Goal: Go to known website: Access a specific website the user already knows

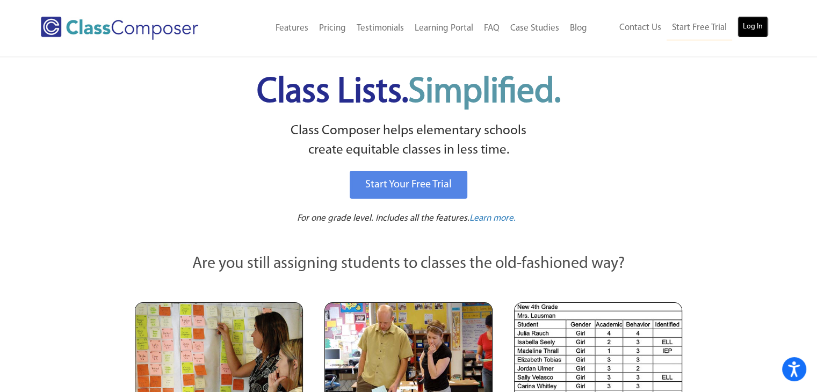
click at [750, 28] on link "Log In" at bounding box center [753, 26] width 31 height 21
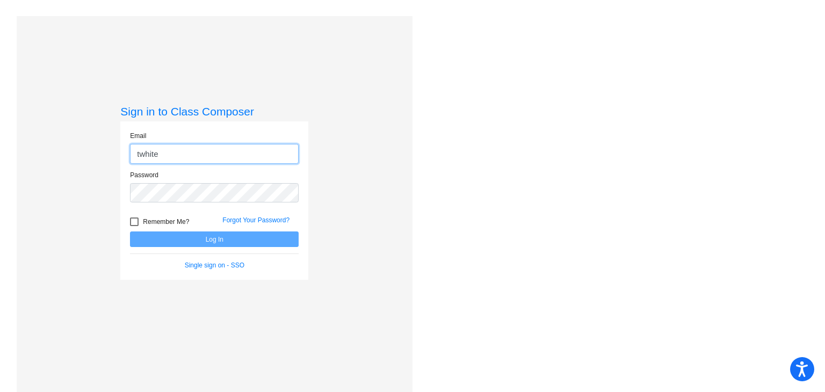
type input "[EMAIL_ADDRESS][DOMAIN_NAME]"
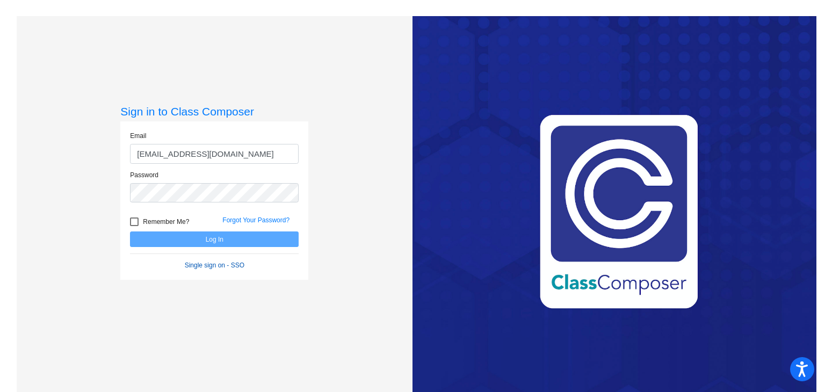
click at [206, 265] on link "Single sign on - SSO" at bounding box center [215, 266] width 60 height 8
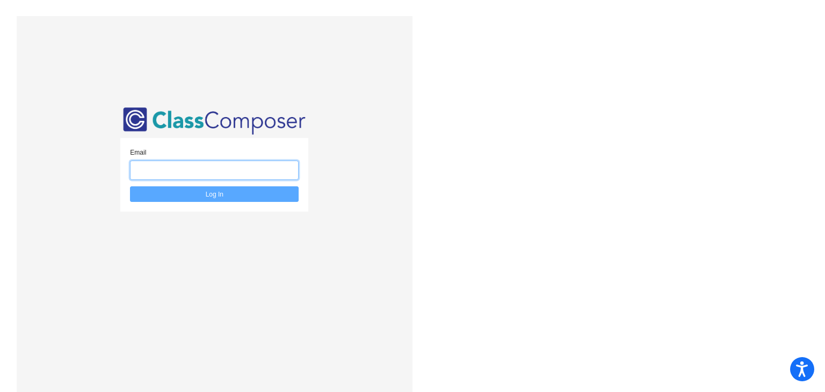
click at [220, 165] on input "email" at bounding box center [214, 171] width 169 height 20
type input "[EMAIL_ADDRESS][DOMAIN_NAME]"
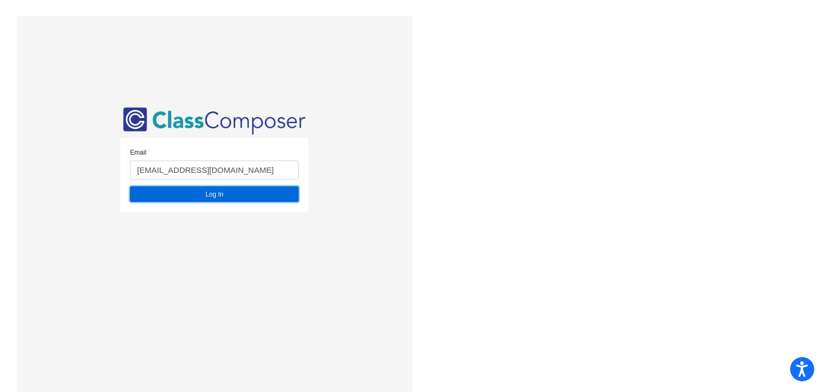
click at [231, 192] on button "Log In" at bounding box center [214, 194] width 169 height 16
